Goal: Transaction & Acquisition: Purchase product/service

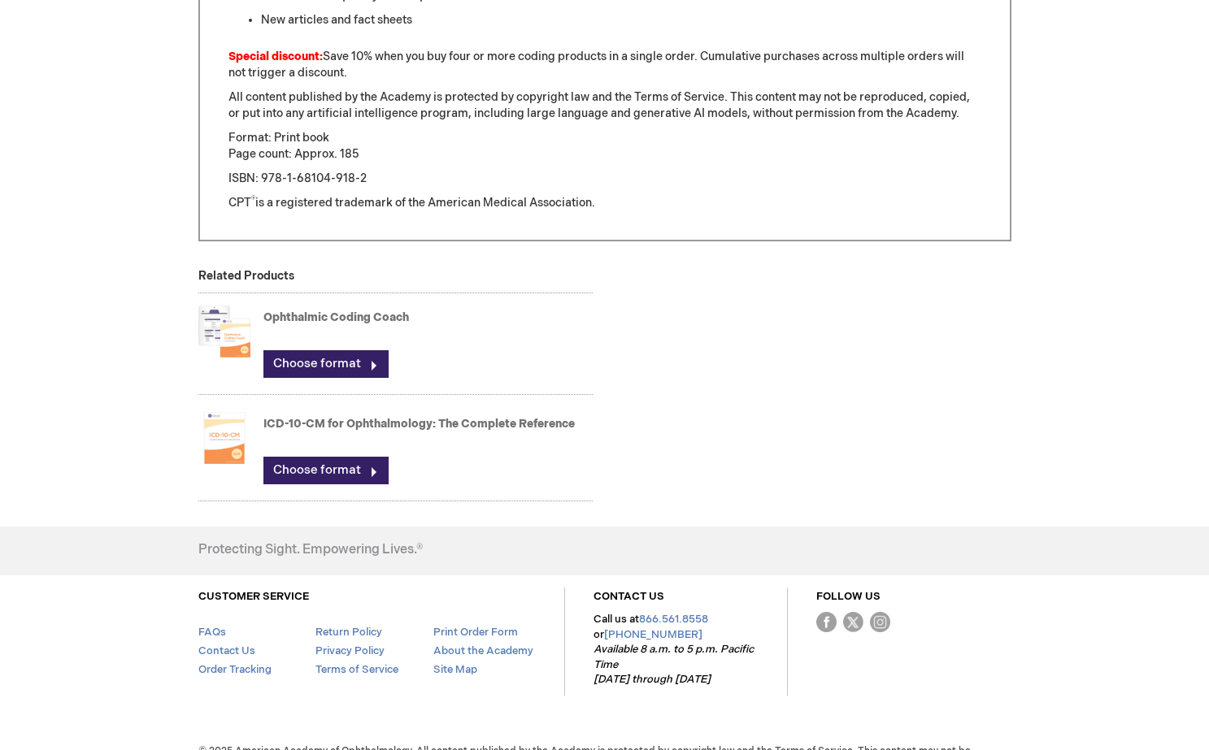
scroll to position [1239, 0]
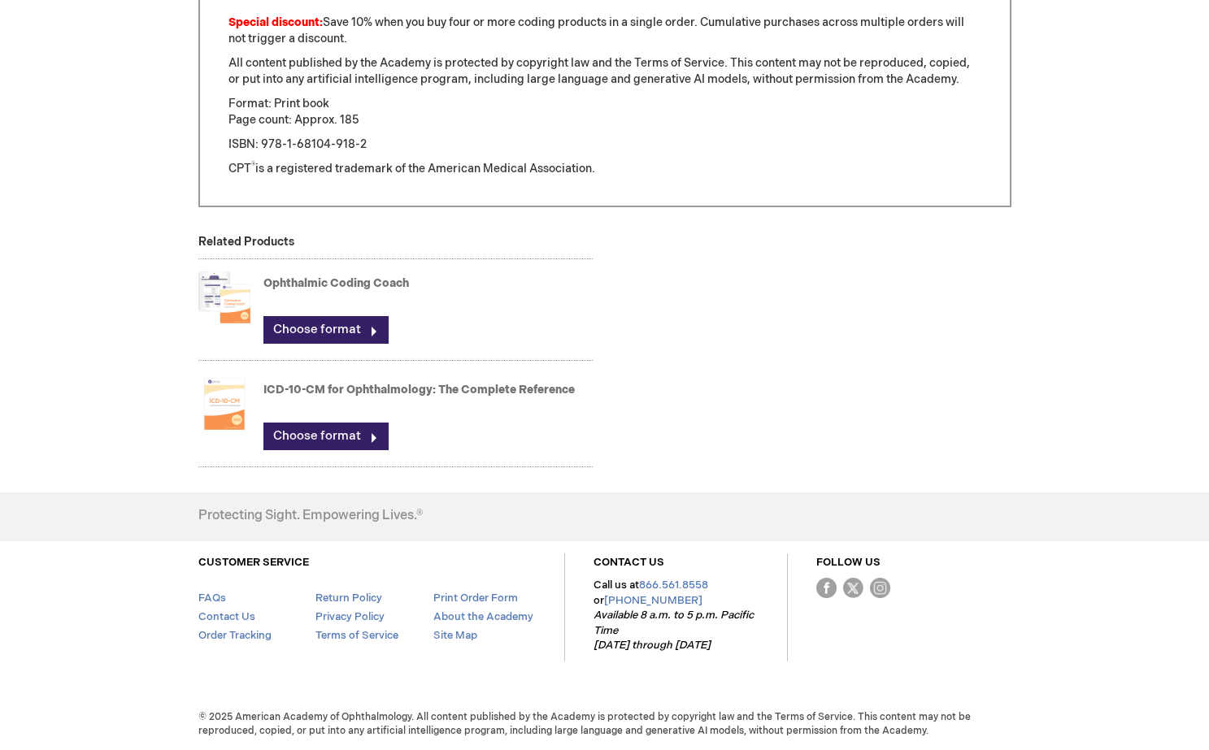
click at [237, 291] on img at bounding box center [224, 297] width 52 height 65
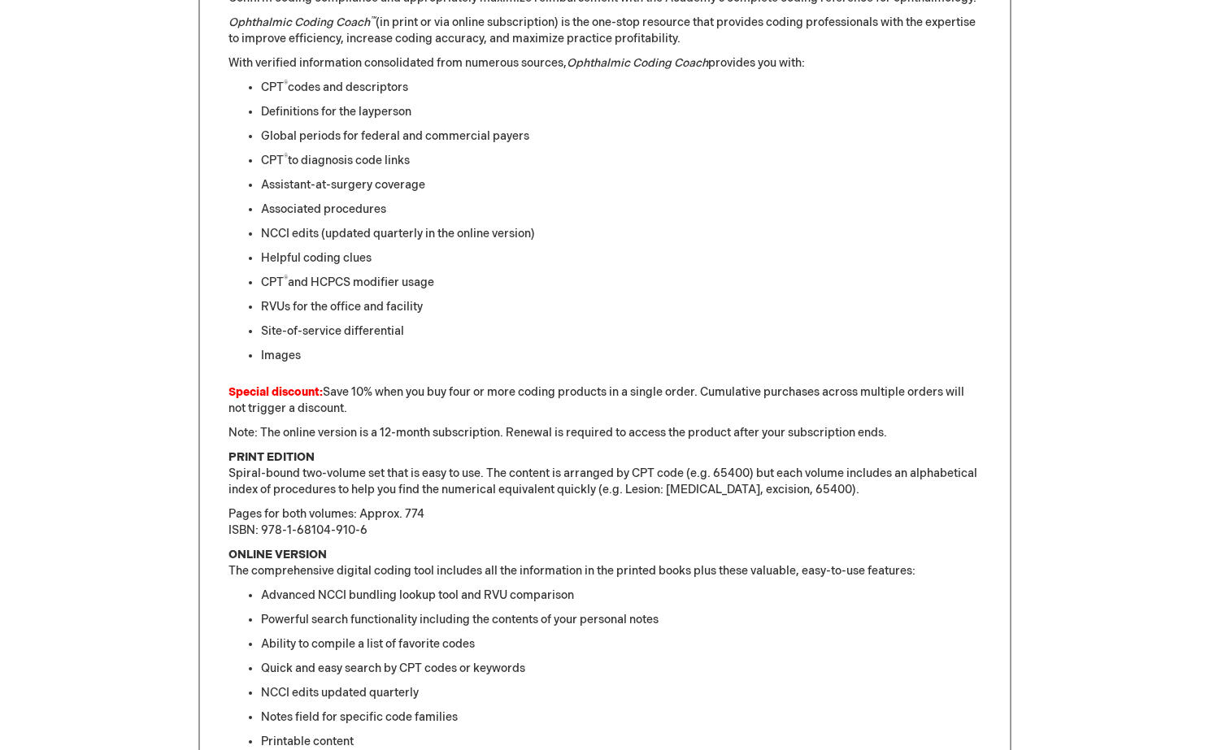
scroll to position [760, 0]
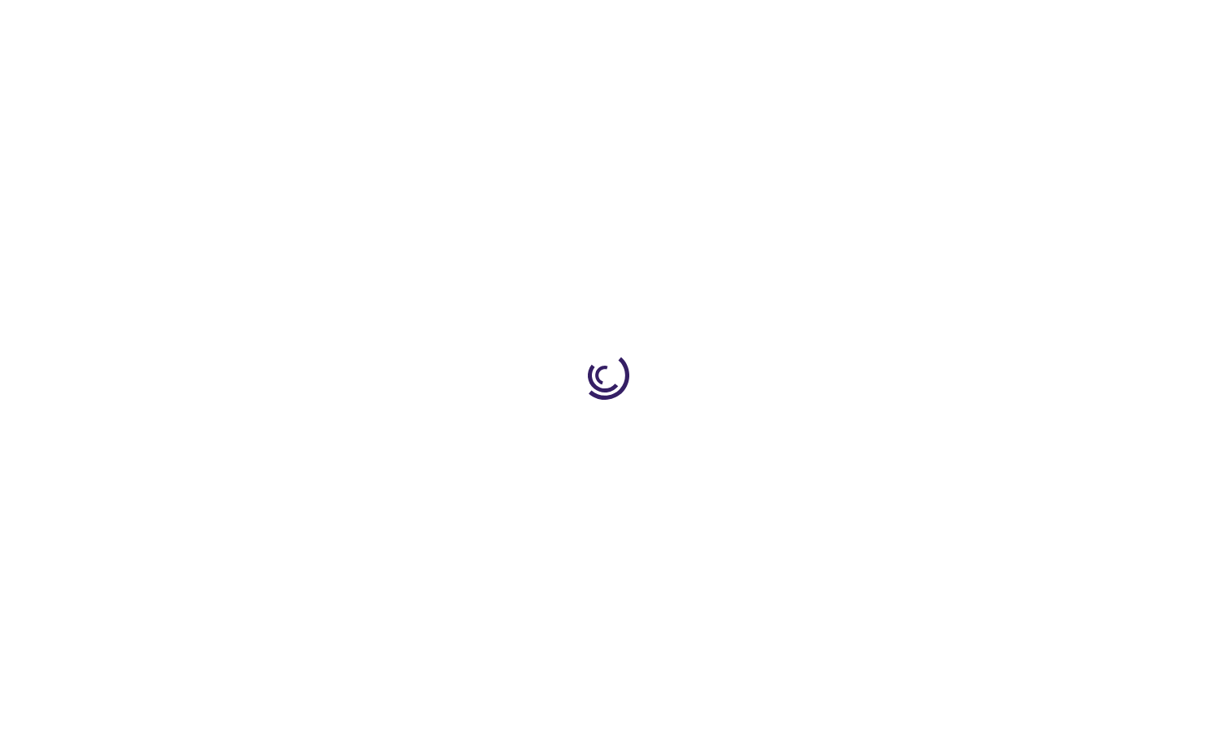
type input "0"
